Goal: Register for event/course

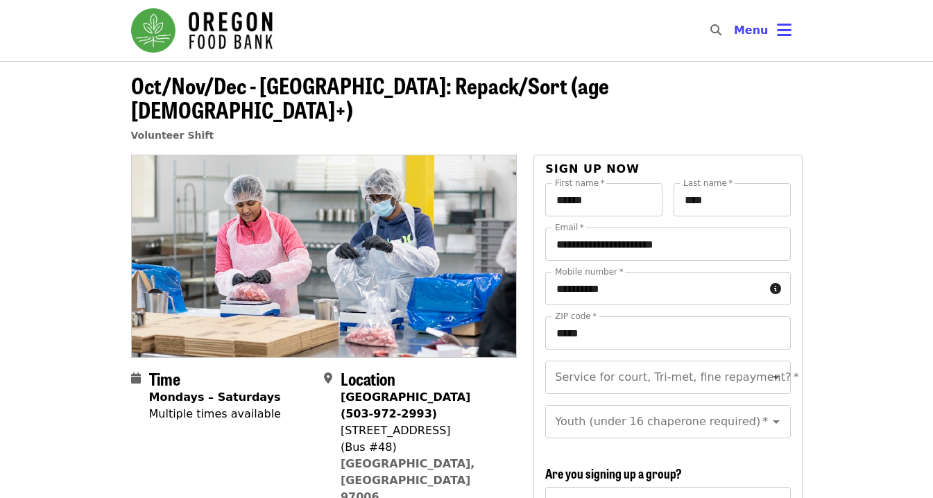
scroll to position [14, 0]
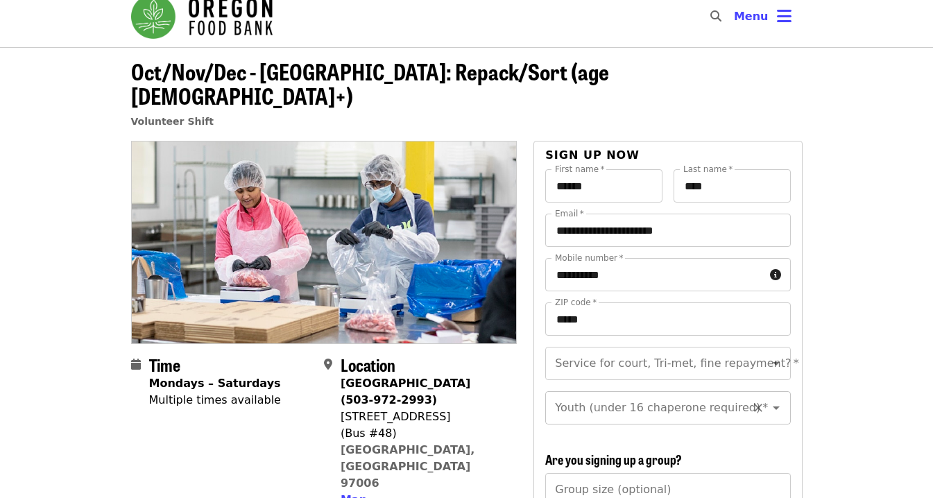
click at [771, 398] on div at bounding box center [767, 407] width 36 height 19
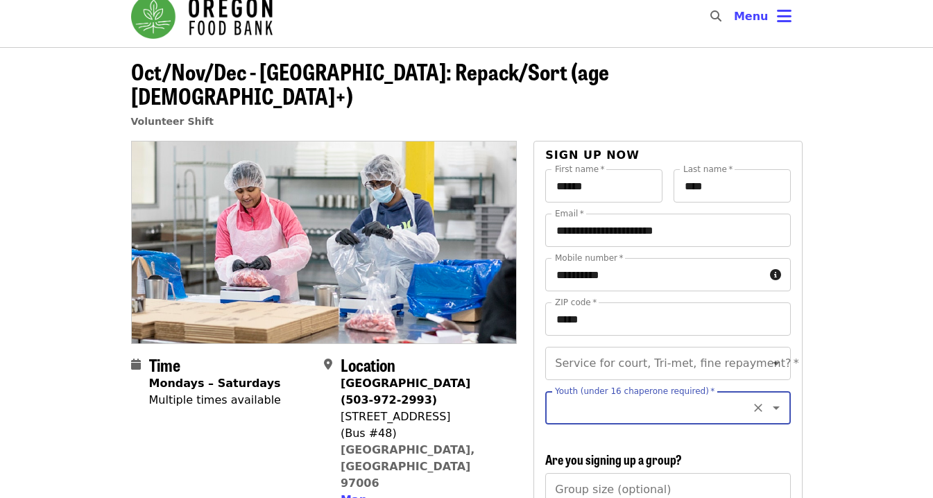
click at [778, 400] on icon "Open" at bounding box center [776, 408] width 17 height 17
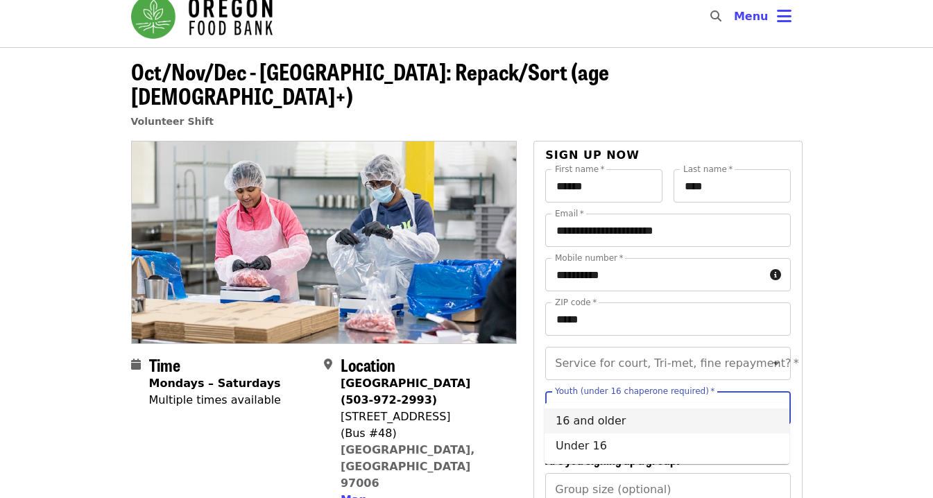
click at [653, 422] on li "16 and older" at bounding box center [667, 421] width 245 height 25
type input "**********"
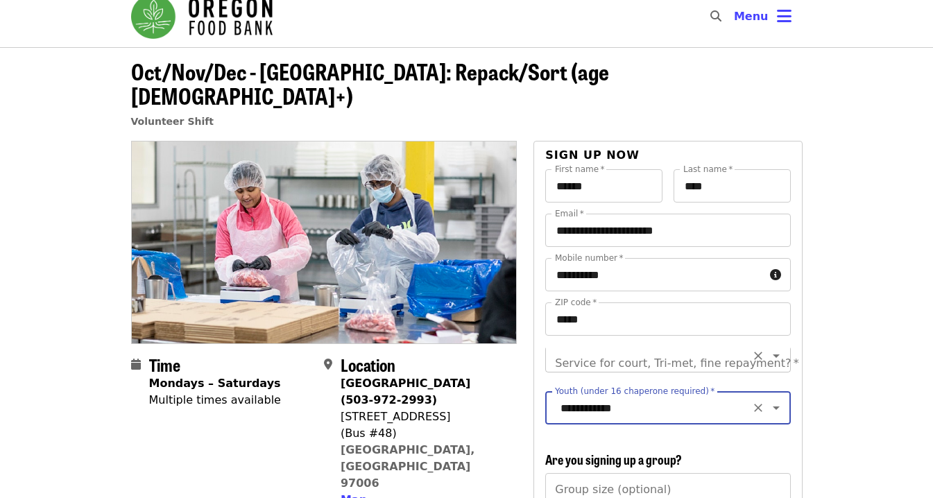
scroll to position [0, 0]
click at [776, 362] on icon "Open" at bounding box center [776, 363] width 7 height 3
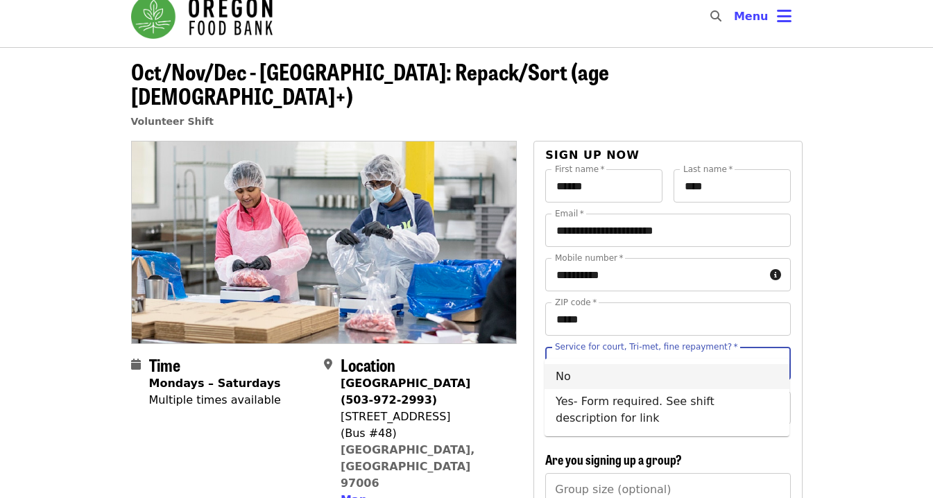
click at [644, 383] on li "No" at bounding box center [667, 376] width 245 height 25
type input "**"
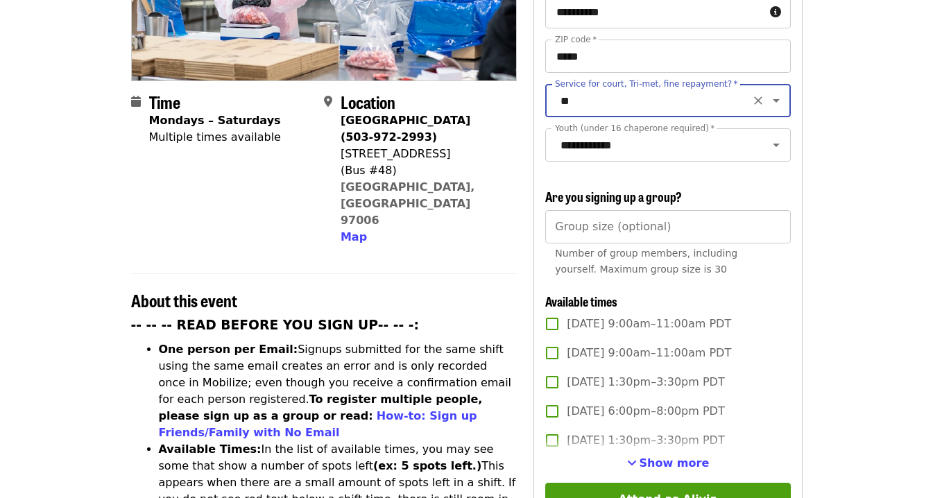
scroll to position [290, 0]
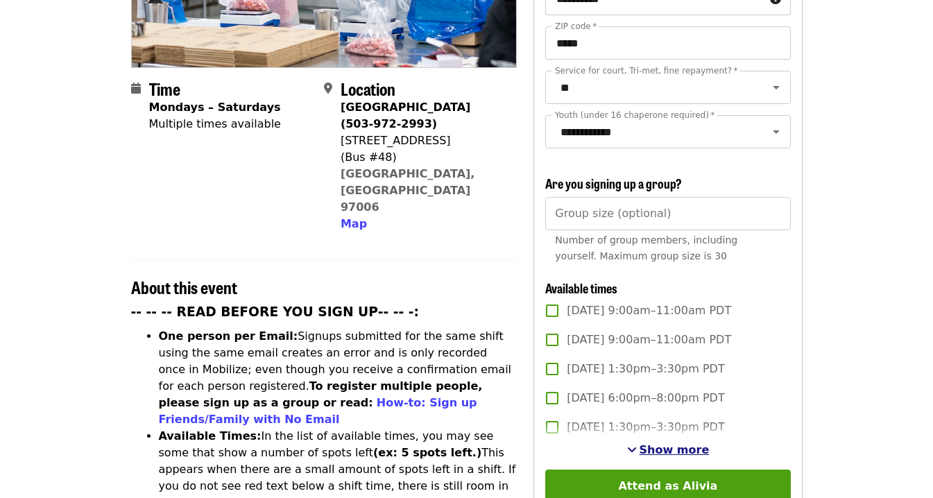
click at [669, 443] on span "Show more" at bounding box center [675, 449] width 70 height 13
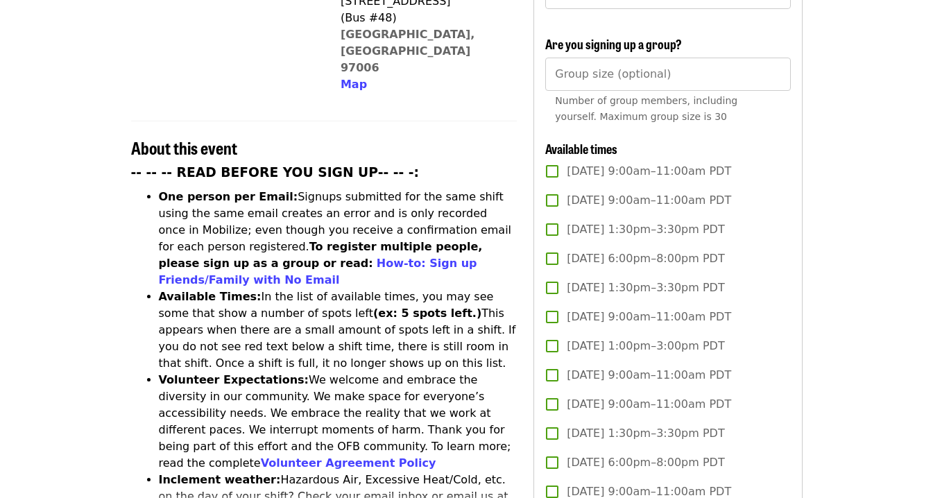
scroll to position [430, 0]
click at [701, 337] on span "[DATE] 1:00pm–3:00pm PDT" at bounding box center [645, 345] width 157 height 17
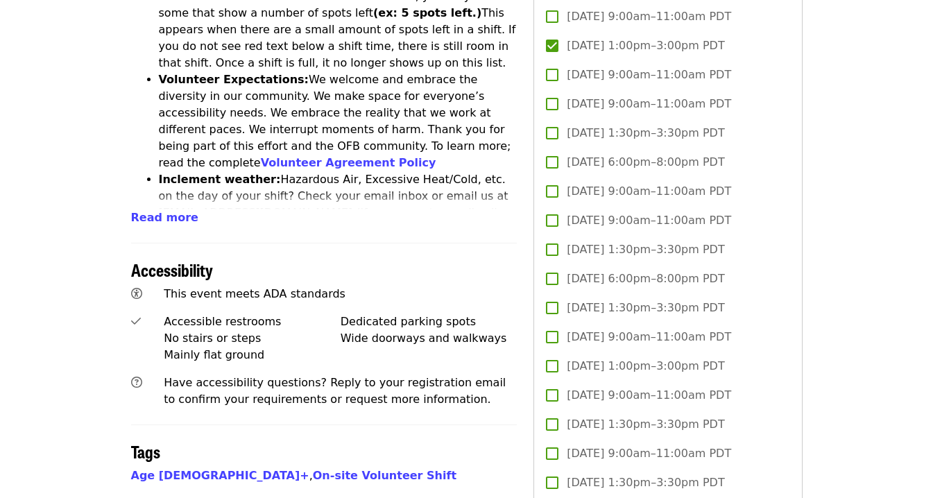
scroll to position [757, 0]
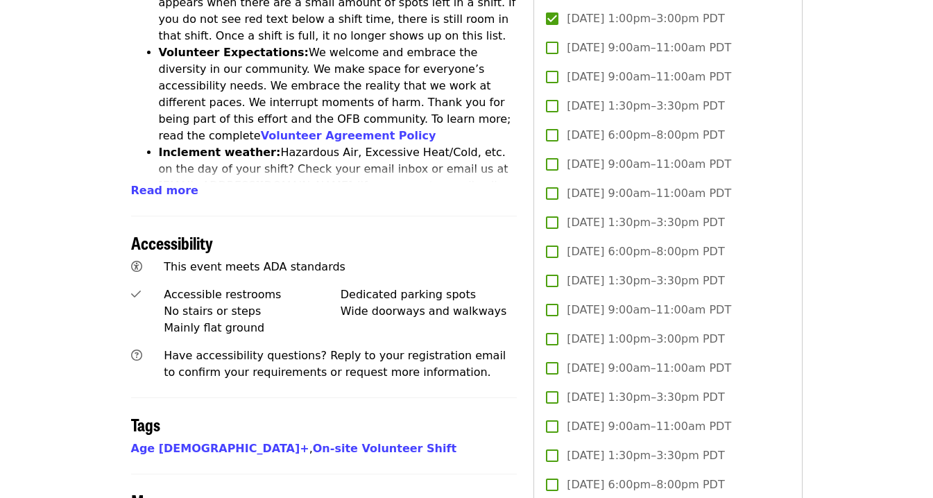
click at [712, 331] on span "[DATE] 1:00pm–3:00pm PDT" at bounding box center [645, 339] width 157 height 17
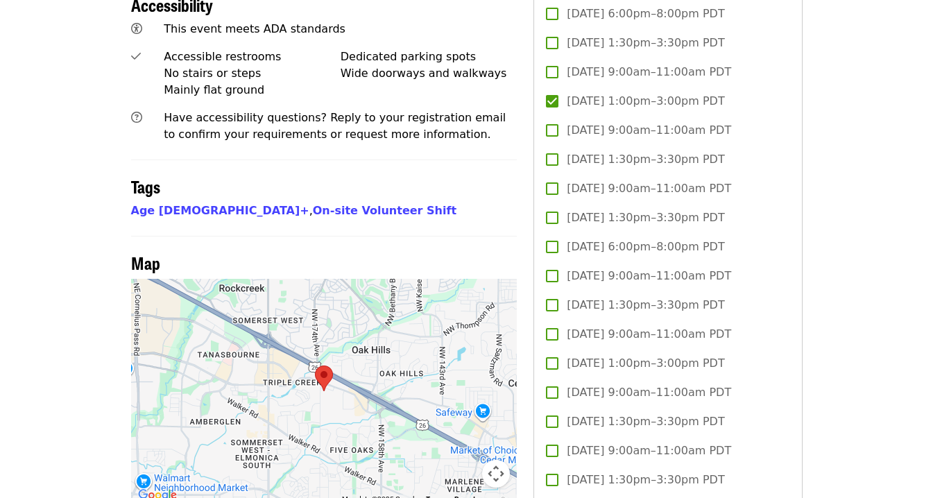
scroll to position [1009, 0]
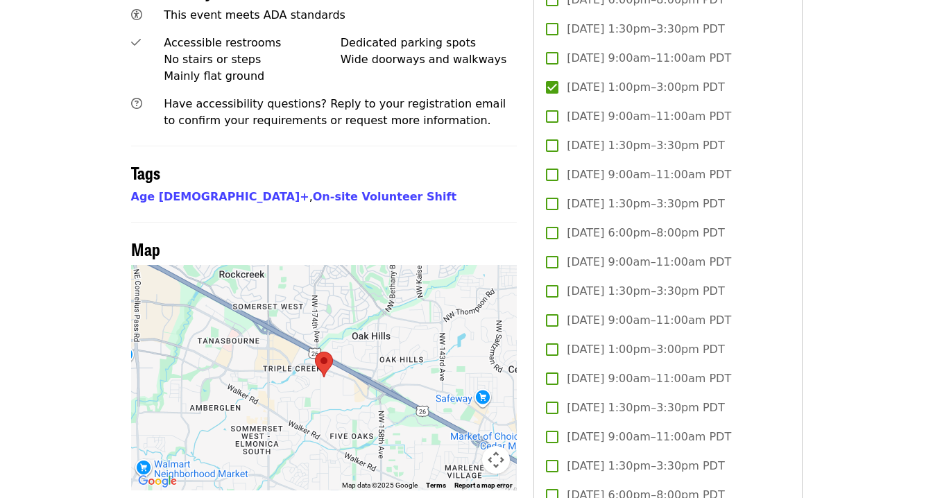
click at [695, 341] on span "[DATE] 1:00pm–3:00pm PDT" at bounding box center [645, 349] width 157 height 17
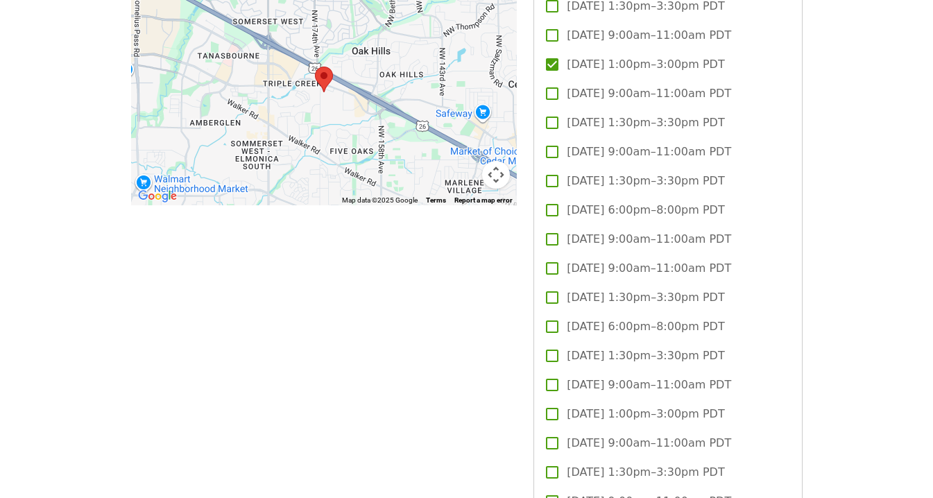
scroll to position [1298, 0]
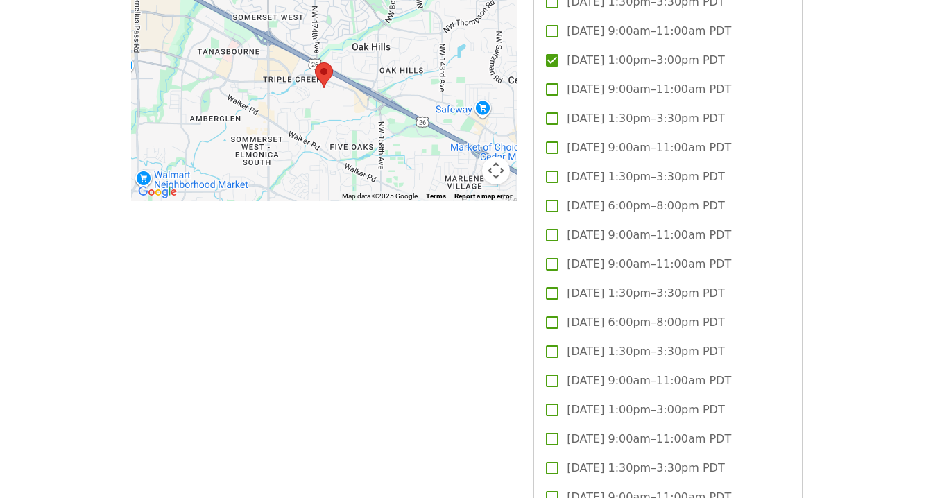
click at [682, 402] on span "[DATE] 1:00pm–3:00pm PDT" at bounding box center [645, 410] width 157 height 17
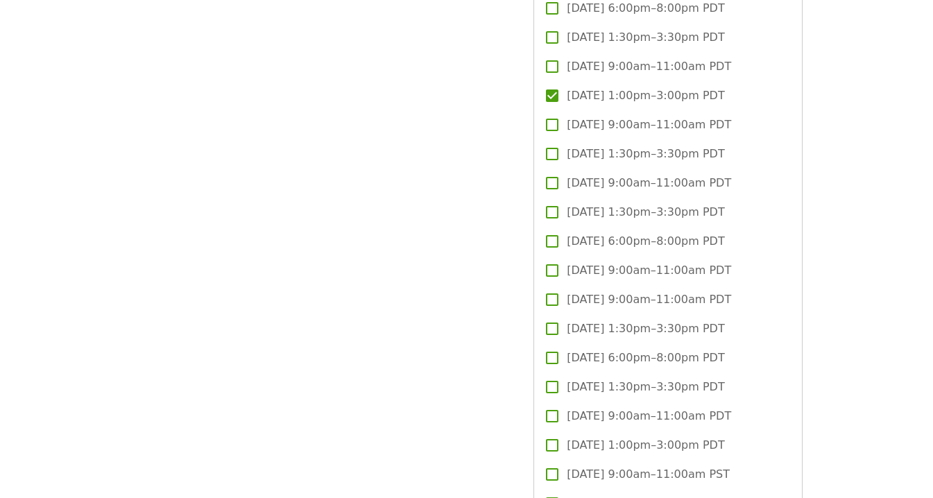
scroll to position [1621, 0]
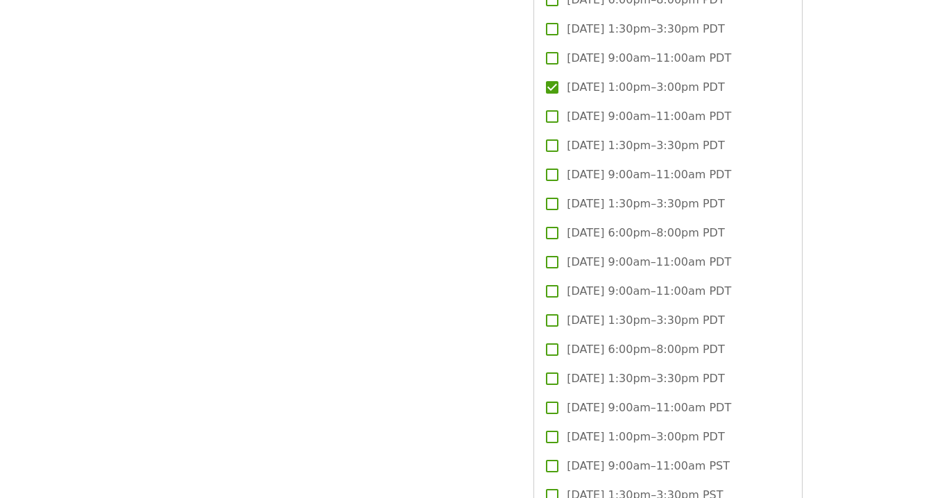
click at [683, 429] on span "[DATE] 1:00pm–3:00pm PDT" at bounding box center [645, 437] width 157 height 17
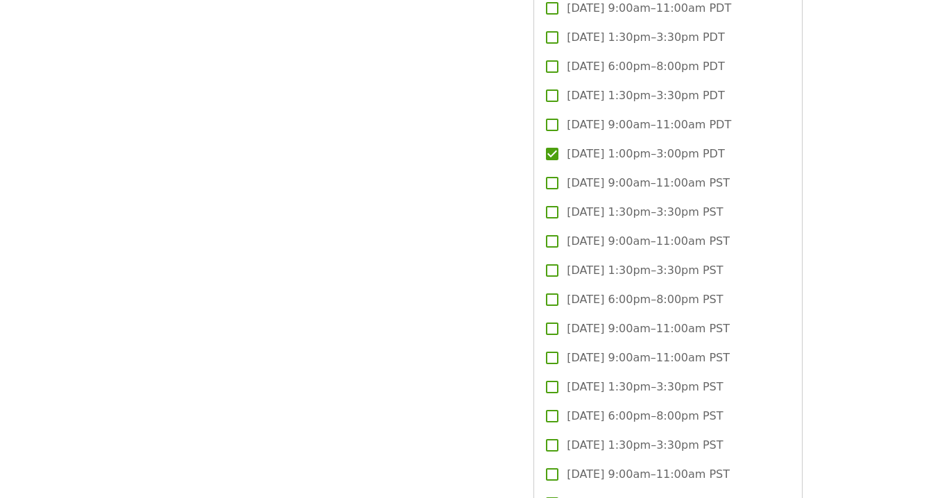
scroll to position [1914, 0]
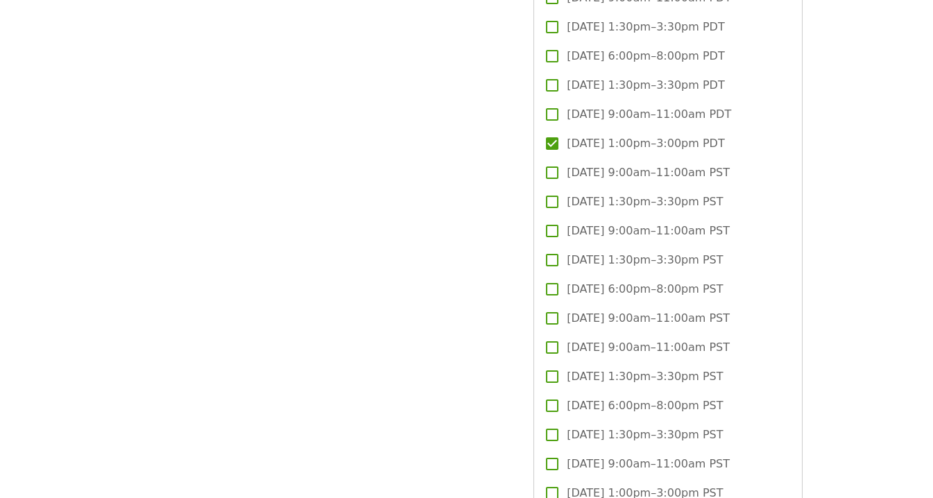
click at [710, 485] on span "[DATE] 1:00pm–3:00pm PST" at bounding box center [645, 493] width 156 height 17
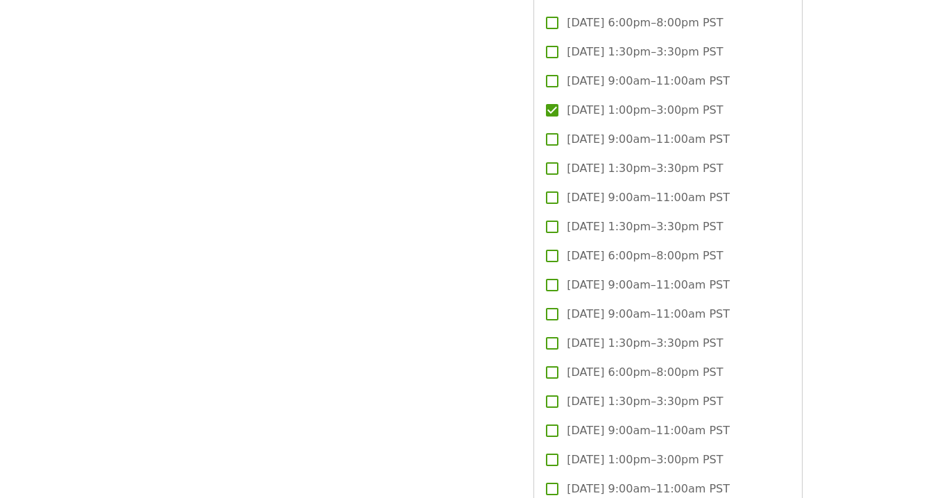
click at [726, 445] on label "[DATE] 1:00pm–3:00pm PST" at bounding box center [658, 459] width 241 height 29
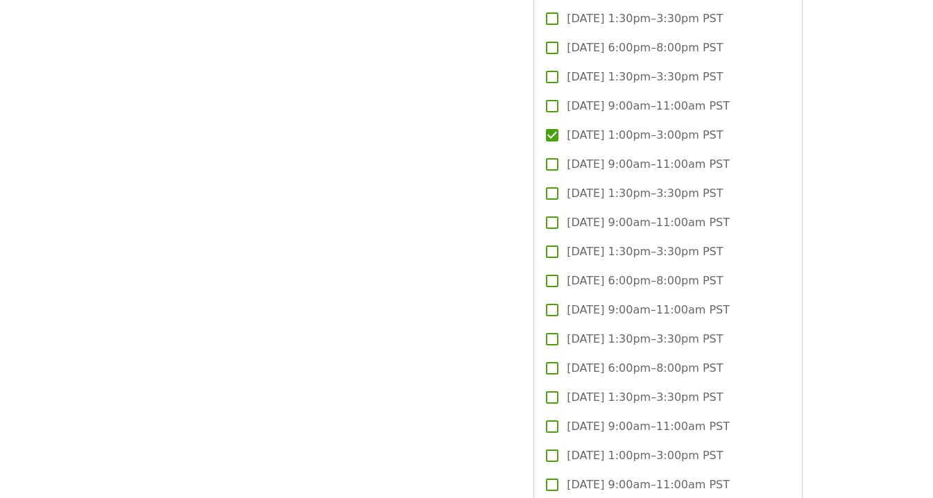
scroll to position [2631, 0]
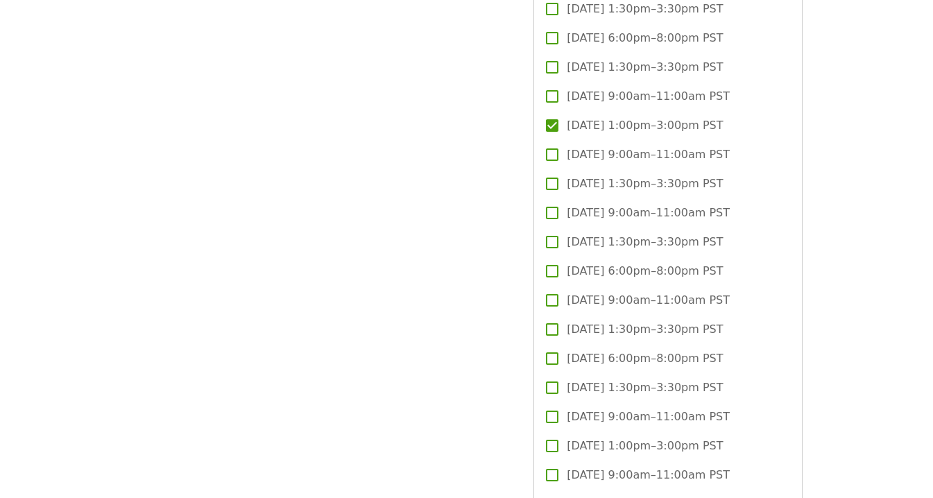
click at [723, 438] on span "[DATE] 1:00pm–3:00pm PST" at bounding box center [645, 446] width 156 height 17
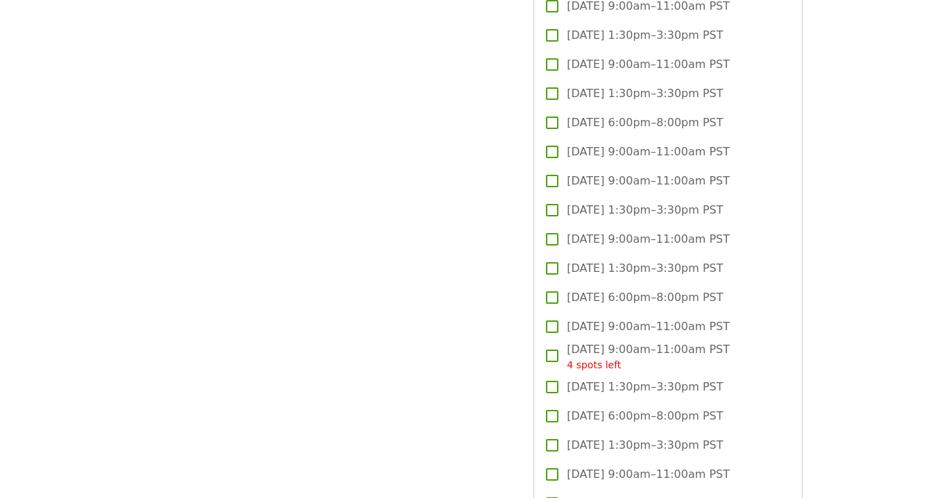
scroll to position [3150, 0]
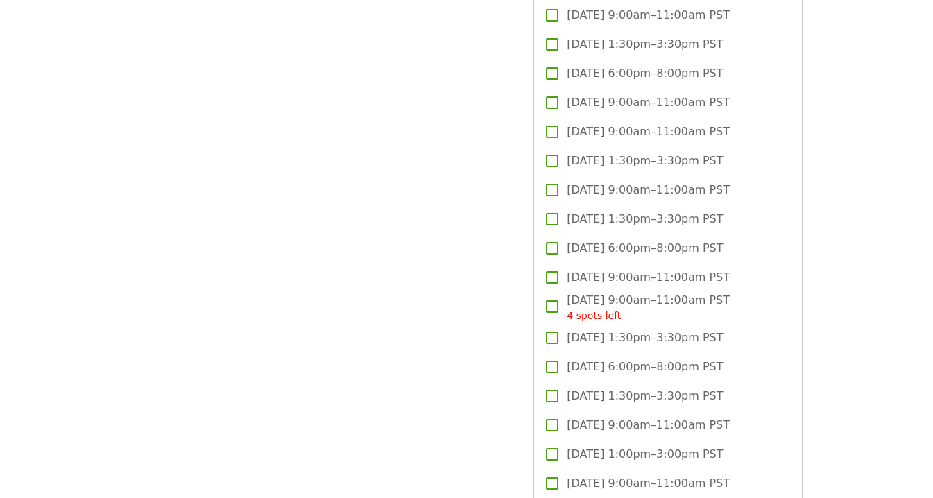
click at [717, 446] on span "[DATE] 1:00pm–3:00pm PST" at bounding box center [645, 454] width 156 height 17
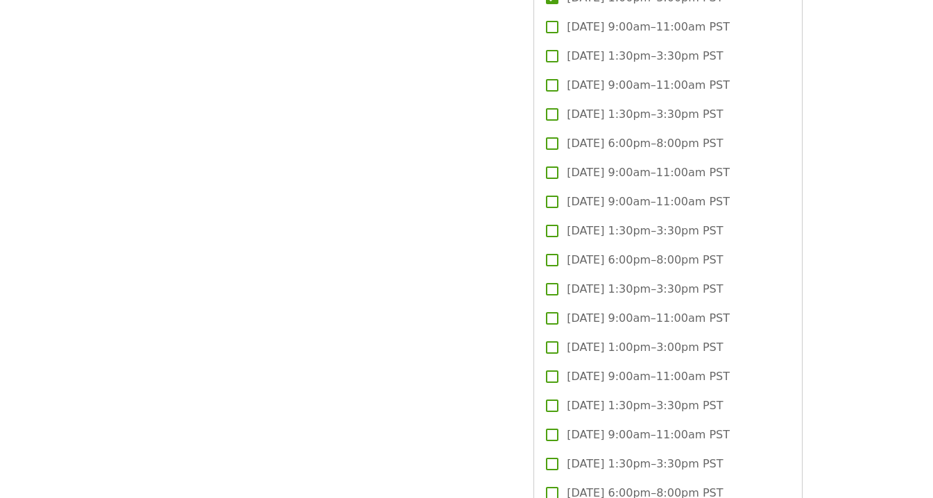
scroll to position [3622, 0]
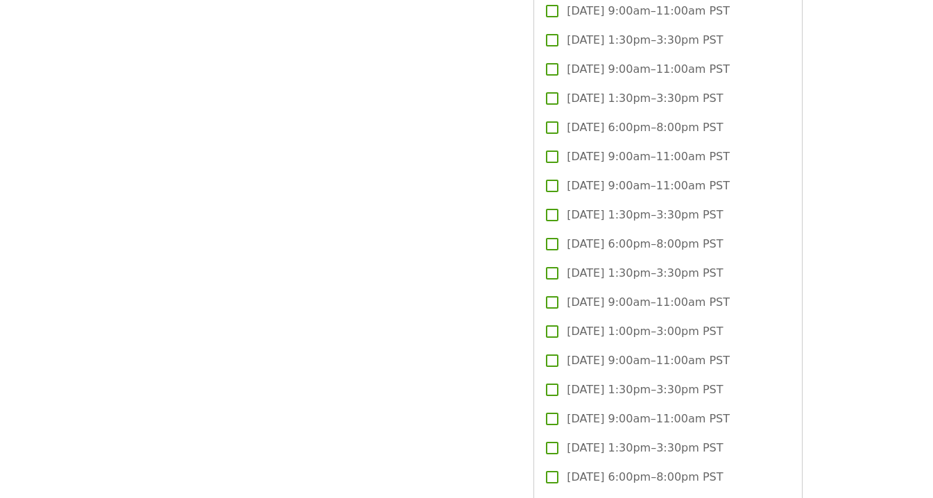
click at [736, 317] on label "[DATE] 1:00pm–3:00pm PST" at bounding box center [658, 331] width 241 height 29
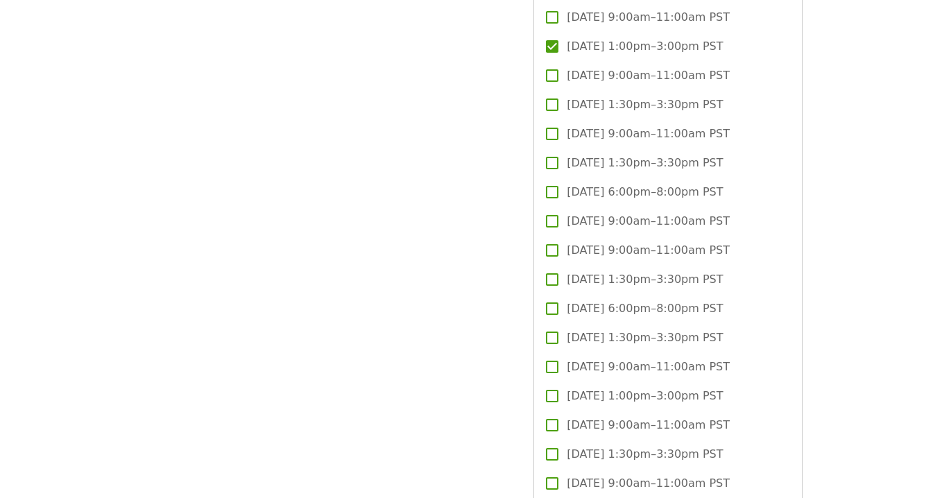
scroll to position [3918, 0]
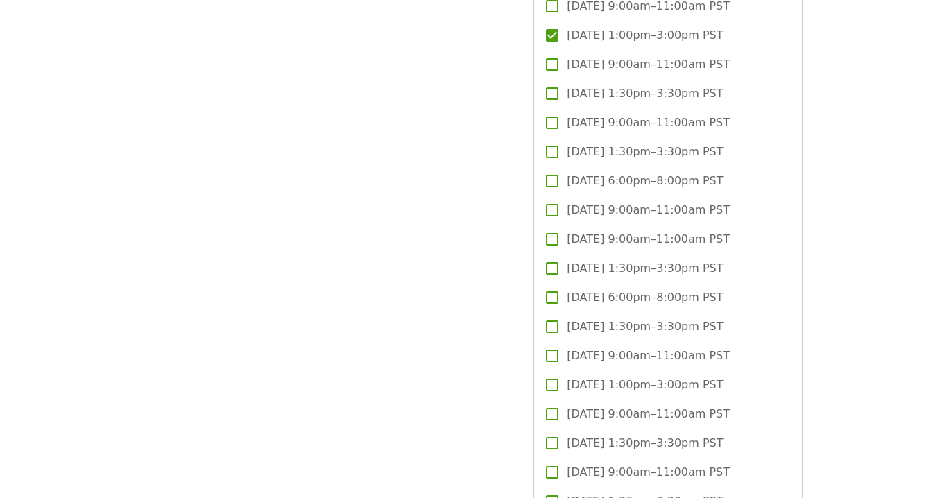
click at [723, 377] on span "[DATE] 1:00pm–3:00pm PST" at bounding box center [645, 385] width 156 height 17
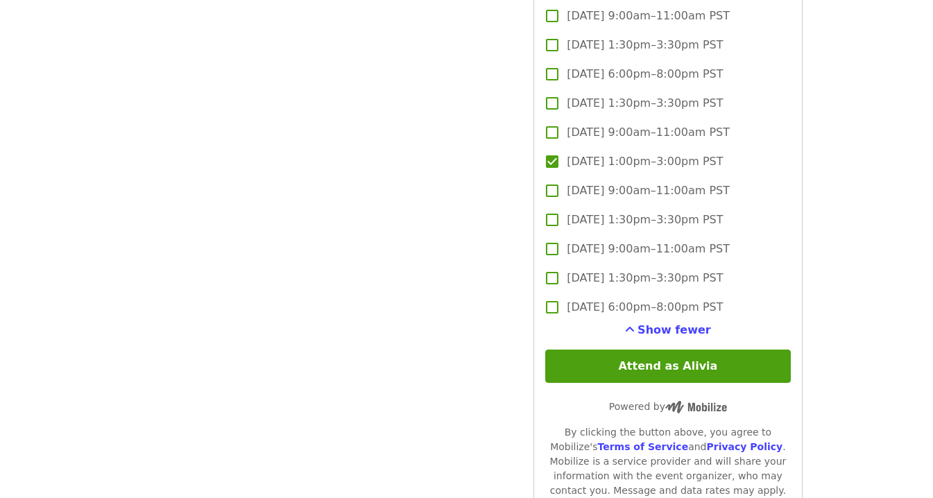
scroll to position [4161, 0]
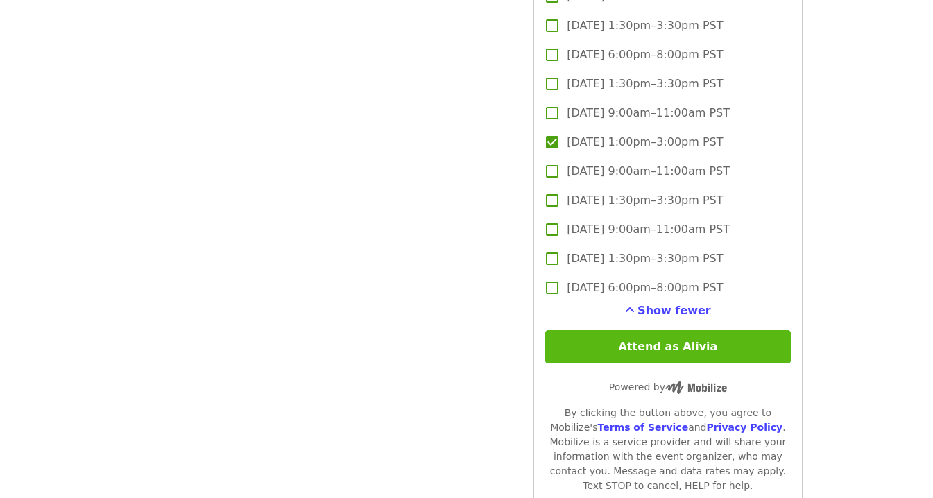
click at [741, 330] on button "Attend as Alivia" at bounding box center [667, 346] width 245 height 33
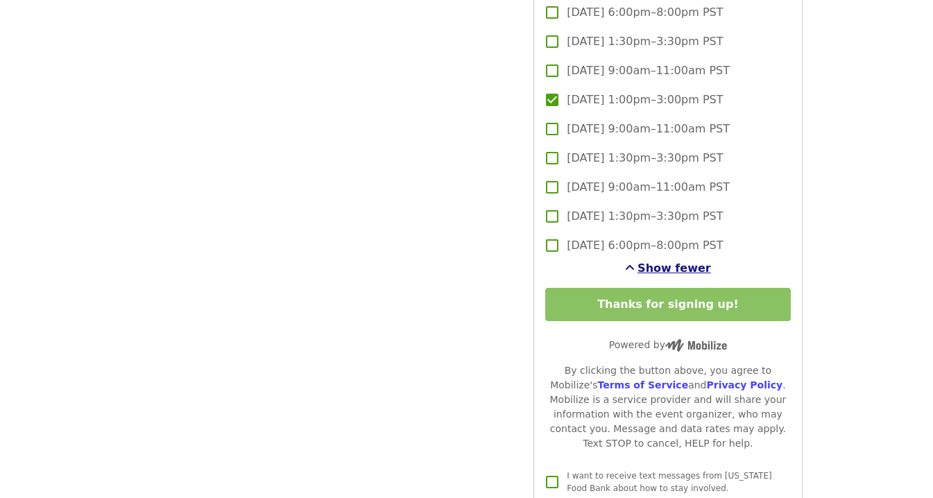
click at [652, 262] on span "Show fewer" at bounding box center [675, 268] width 74 height 13
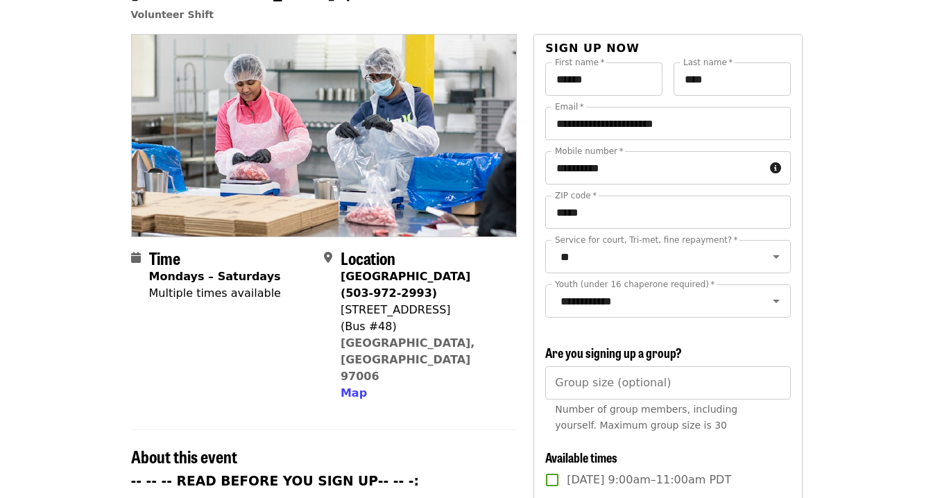
scroll to position [0, 0]
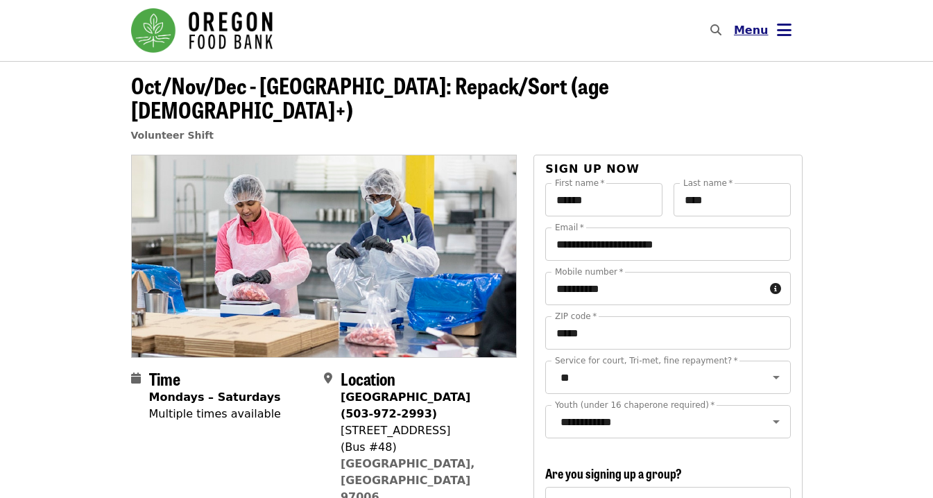
click at [787, 23] on icon "bars icon" at bounding box center [784, 30] width 15 height 20
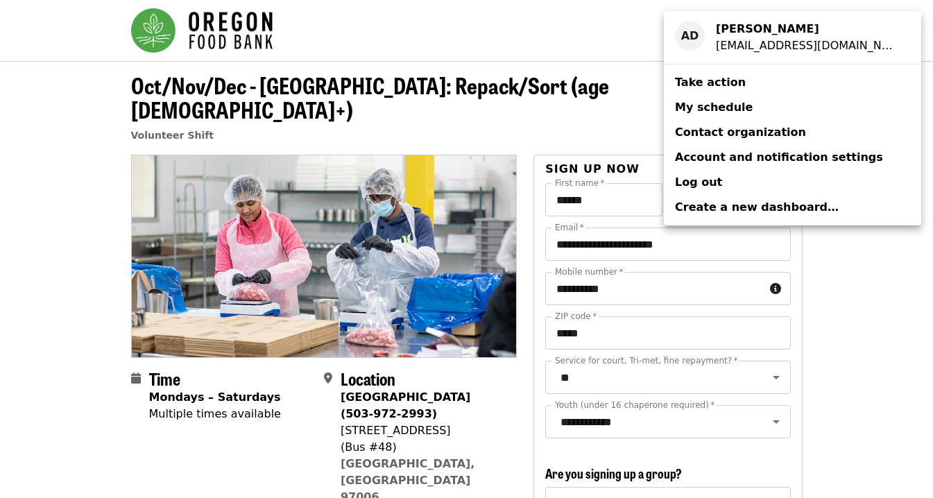
click at [713, 103] on span "My schedule" at bounding box center [714, 107] width 78 height 13
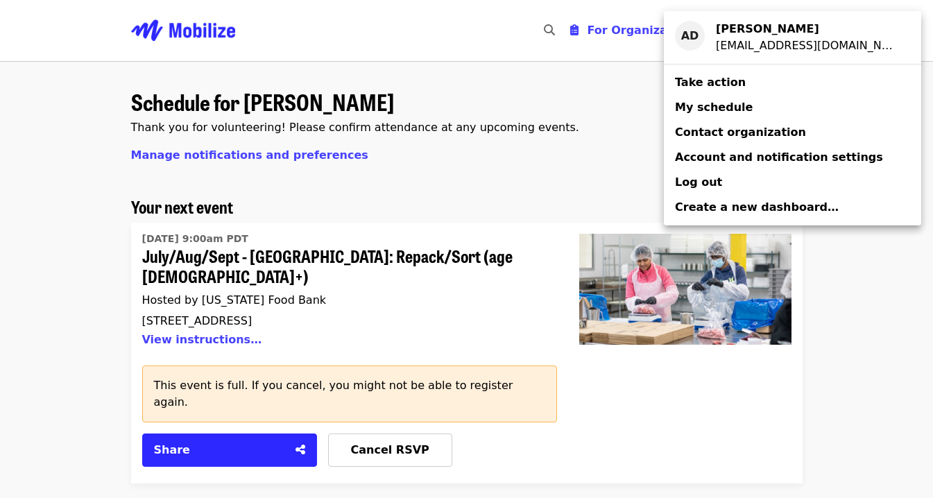
click at [540, 212] on div "Account menu" at bounding box center [466, 249] width 933 height 498
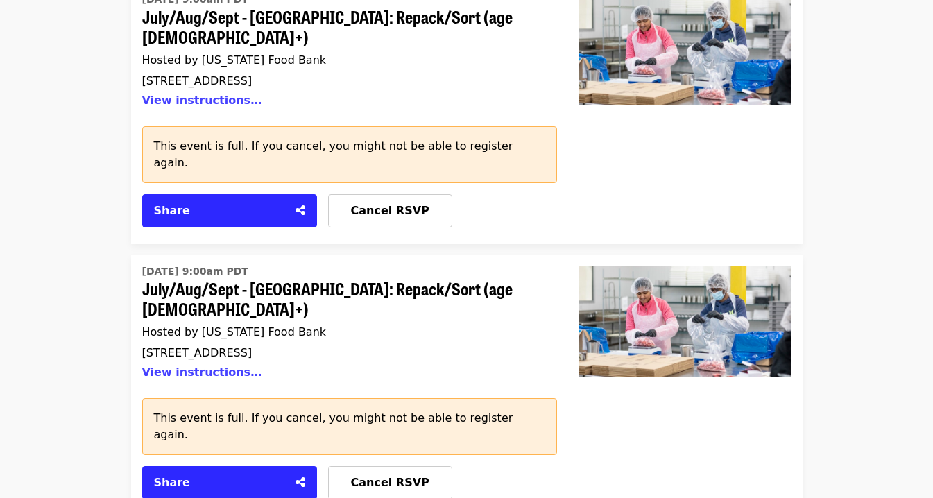
scroll to position [525, 0]
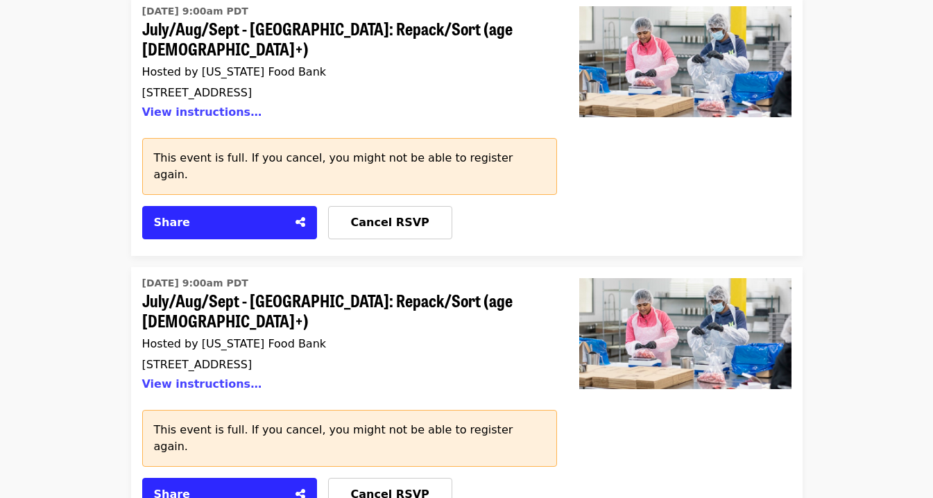
click at [328, 291] on span "July/Aug/Sept - [GEOGRAPHIC_DATA]: Repack/Sort (age [DEMOGRAPHIC_DATA]+)" at bounding box center [344, 311] width 404 height 40
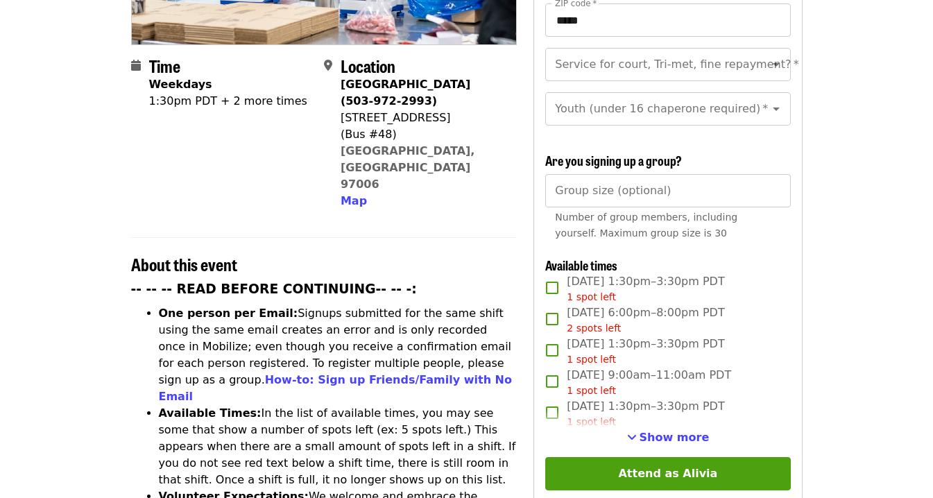
scroll to position [315, 0]
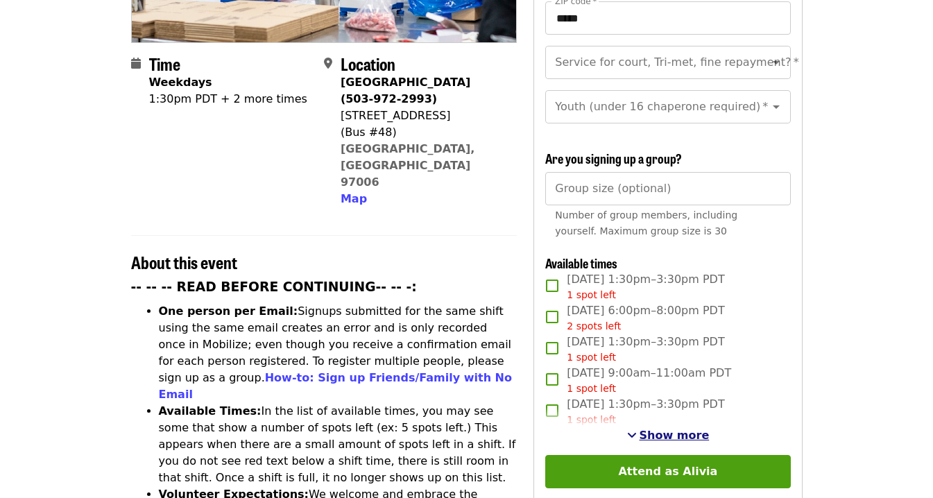
click at [656, 427] on button "Show more" at bounding box center [668, 435] width 83 height 17
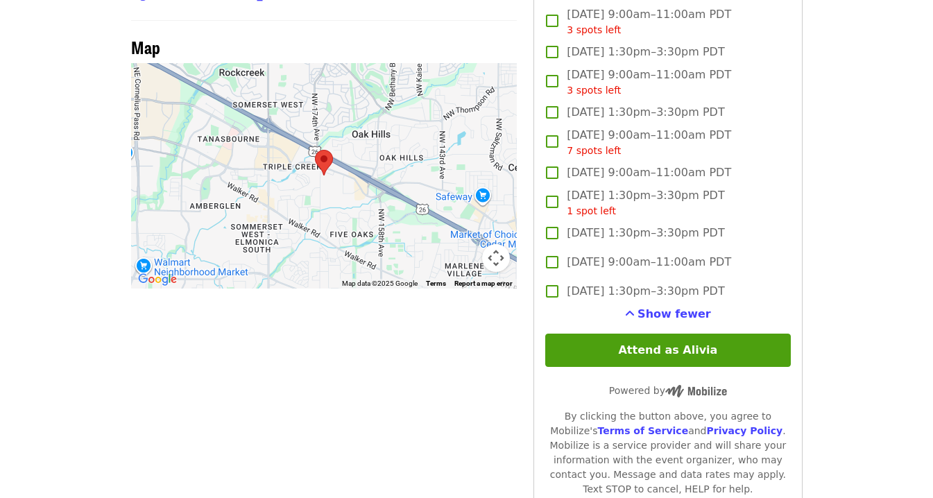
scroll to position [1158, 0]
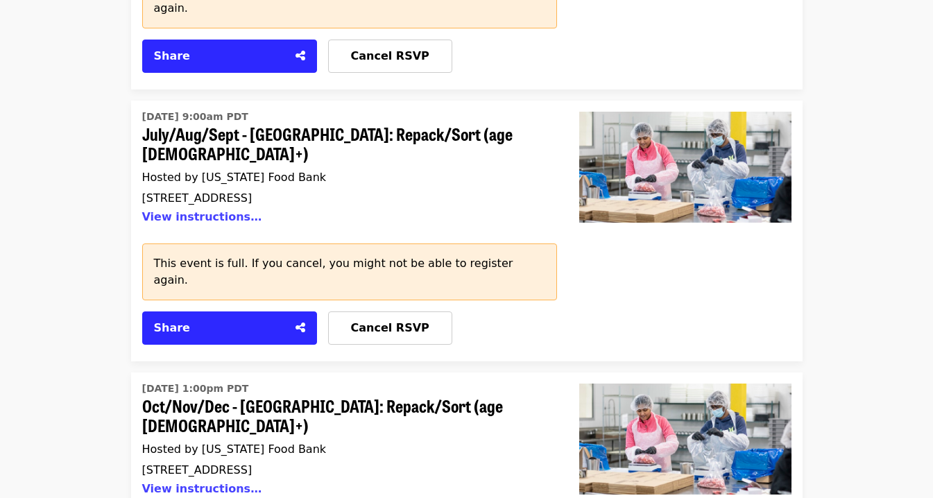
scroll to position [1237, 0]
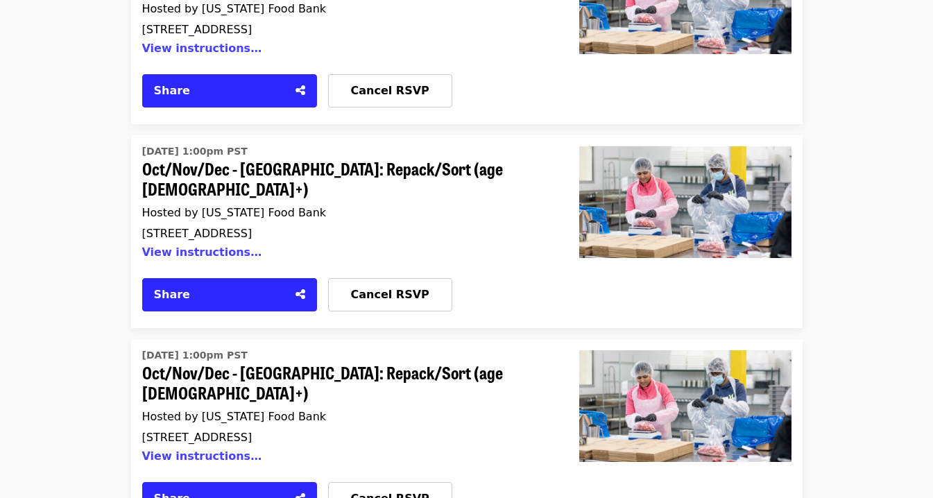
scroll to position [3103, 0]
